Goal: Transaction & Acquisition: Purchase product/service

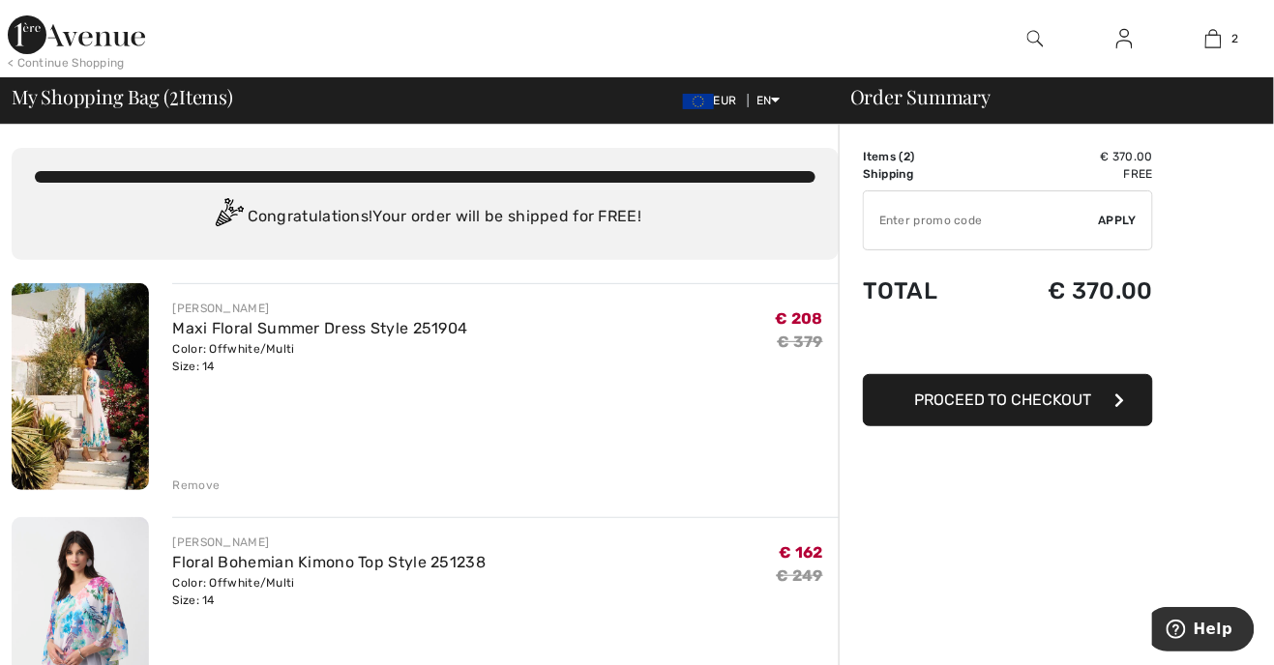
click at [114, 45] on img at bounding box center [76, 34] width 137 height 39
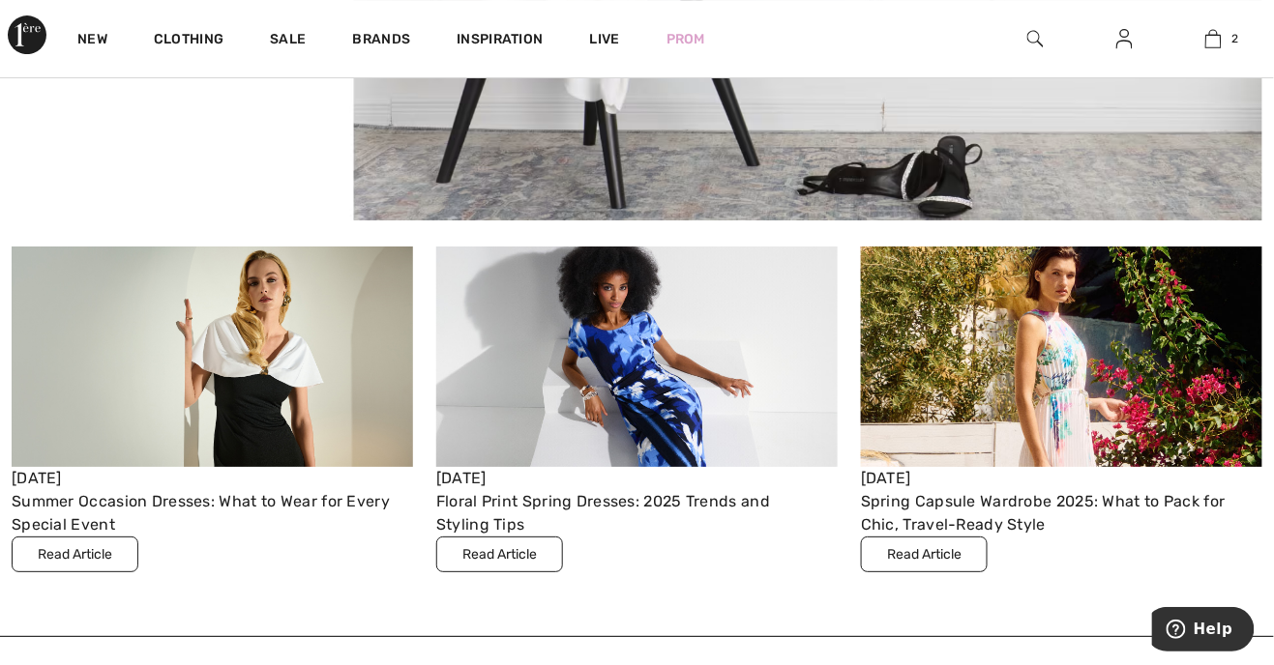
scroll to position [5647, 0]
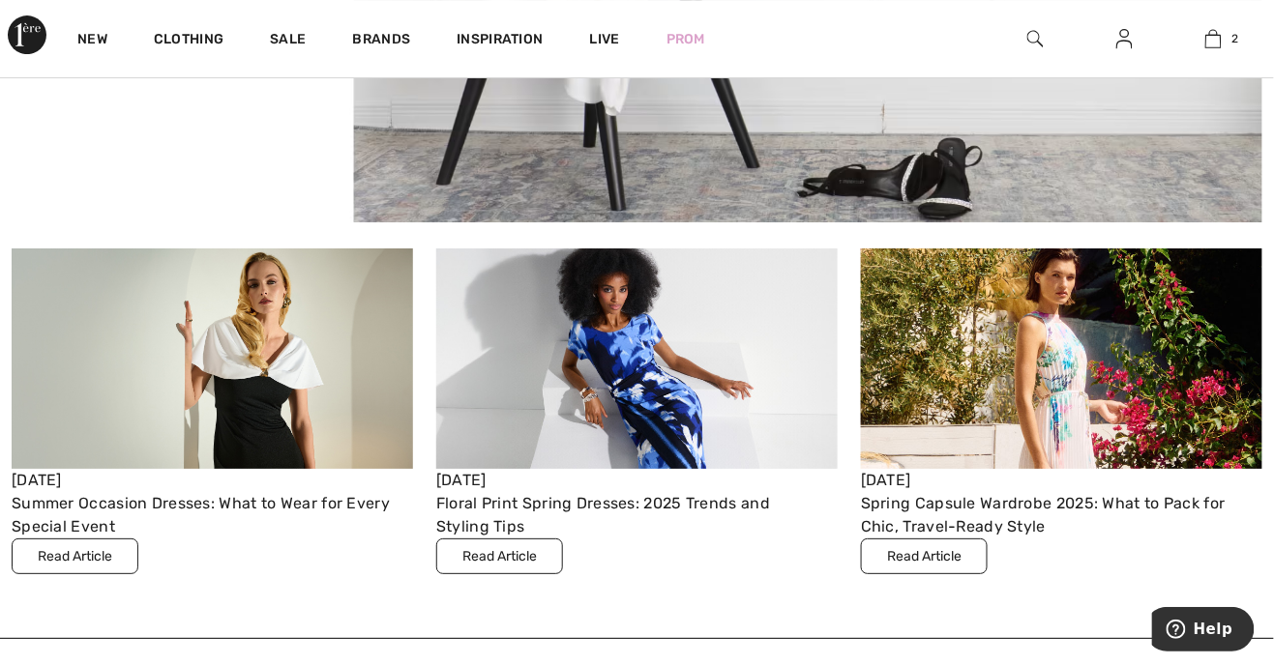
click at [1020, 356] on img at bounding box center [1061, 359] width 401 height 220
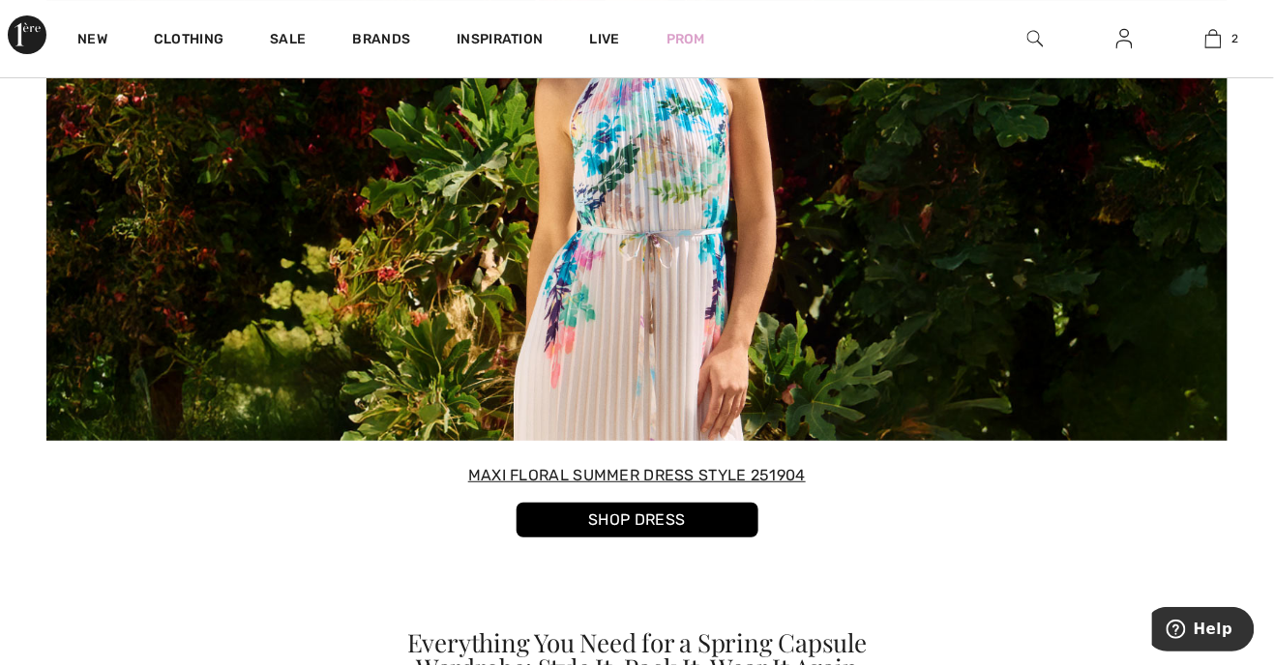
scroll to position [5867, 0]
click at [724, 503] on link "SHOP DRESS" at bounding box center [637, 520] width 242 height 35
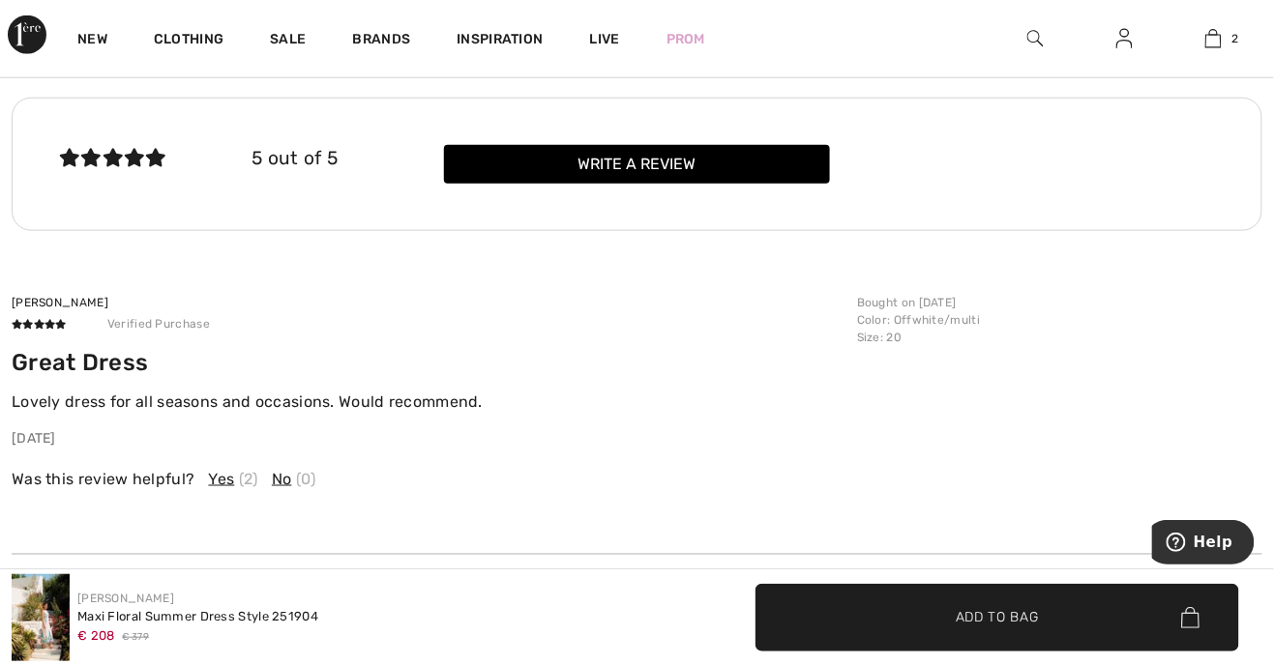
scroll to position [2458, 0]
